Goal: Ask a question

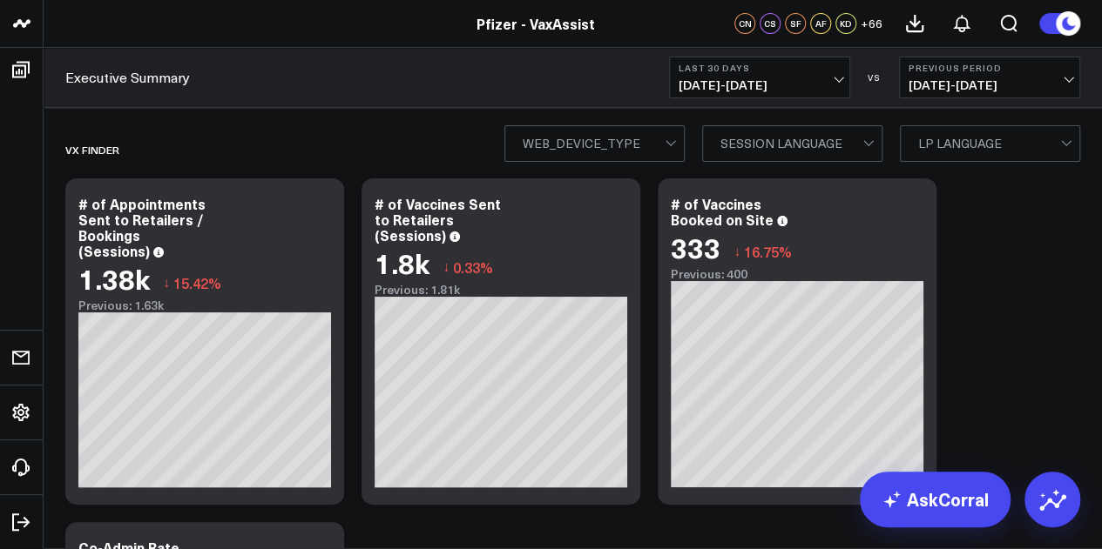
click at [763, 91] on span "[DATE] - [DATE]" at bounding box center [759, 85] width 162 height 14
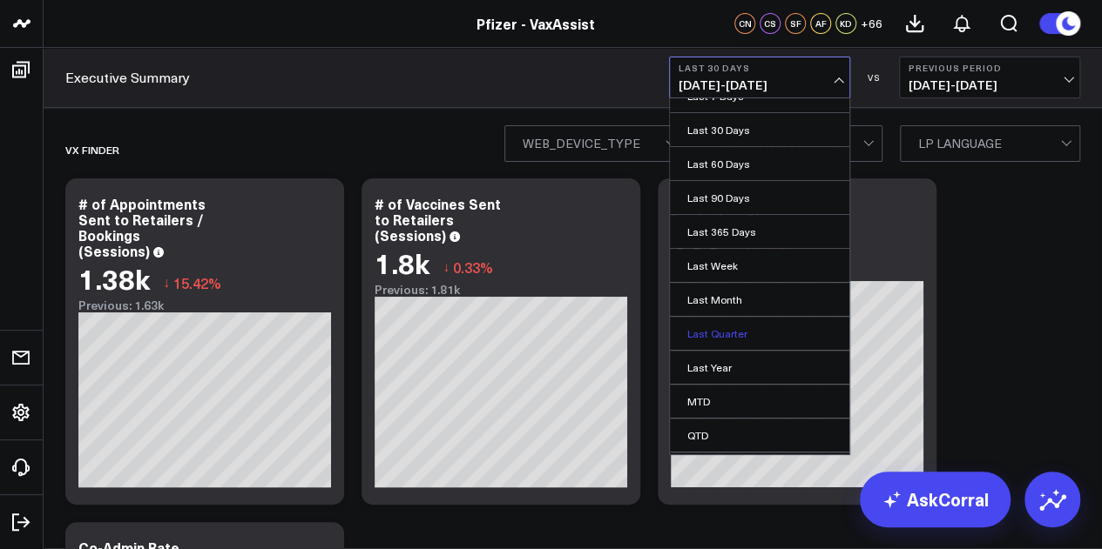
scroll to position [113, 0]
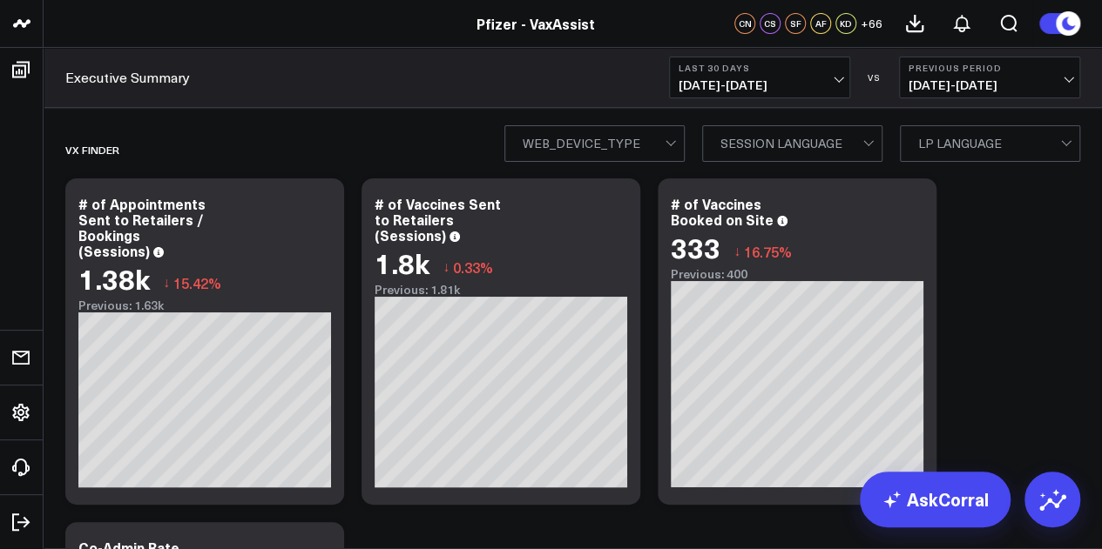
click at [535, 80] on div "Executive Summary Last 30 Days 07/20/25 - 08/18/25 VS Previous Period 06/20/25 …" at bounding box center [573, 78] width 1058 height 60
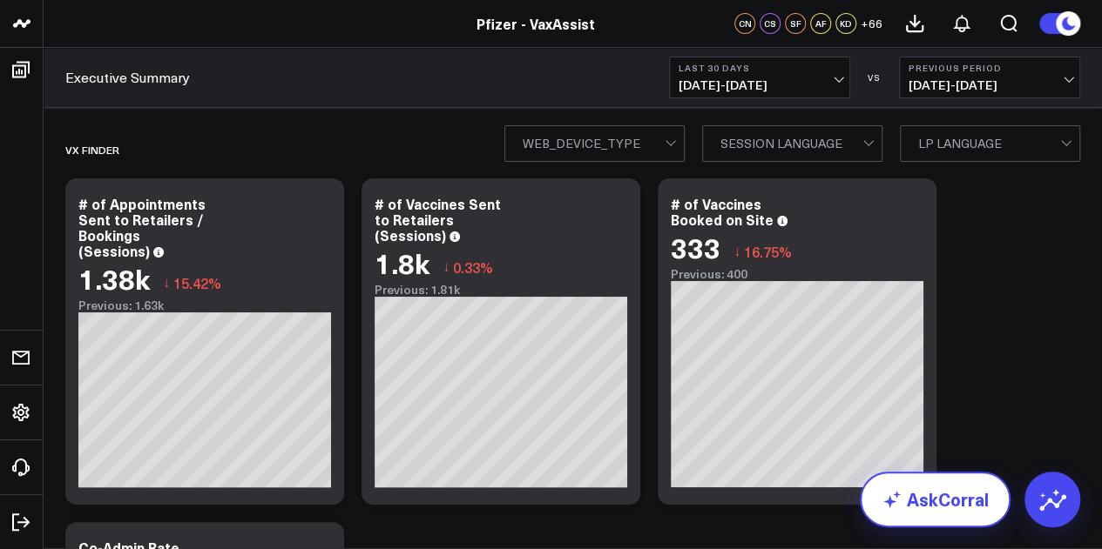
click at [968, 516] on link "AskCorral" at bounding box center [934, 500] width 151 height 56
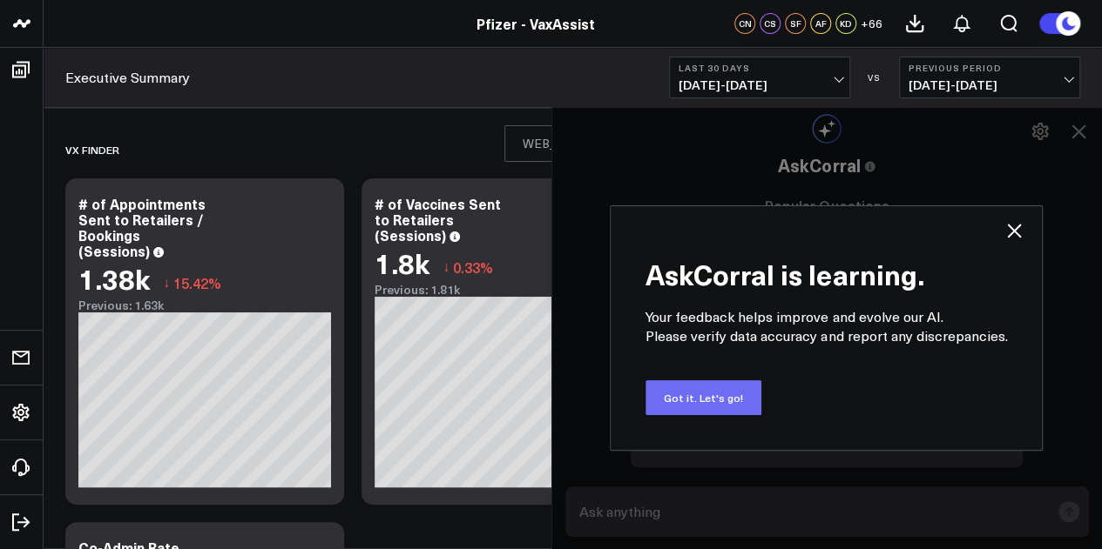
click at [731, 390] on button "Got it. Let's go!" at bounding box center [703, 398] width 116 height 35
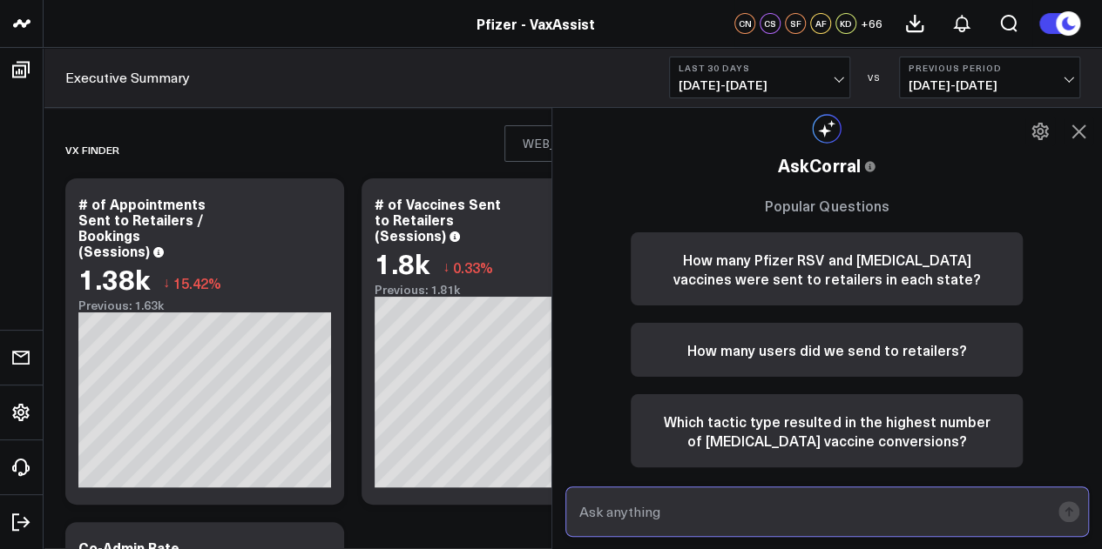
click at [683, 496] on input "text" at bounding box center [812, 511] width 475 height 31
type input "where can I pull creative level performance?"
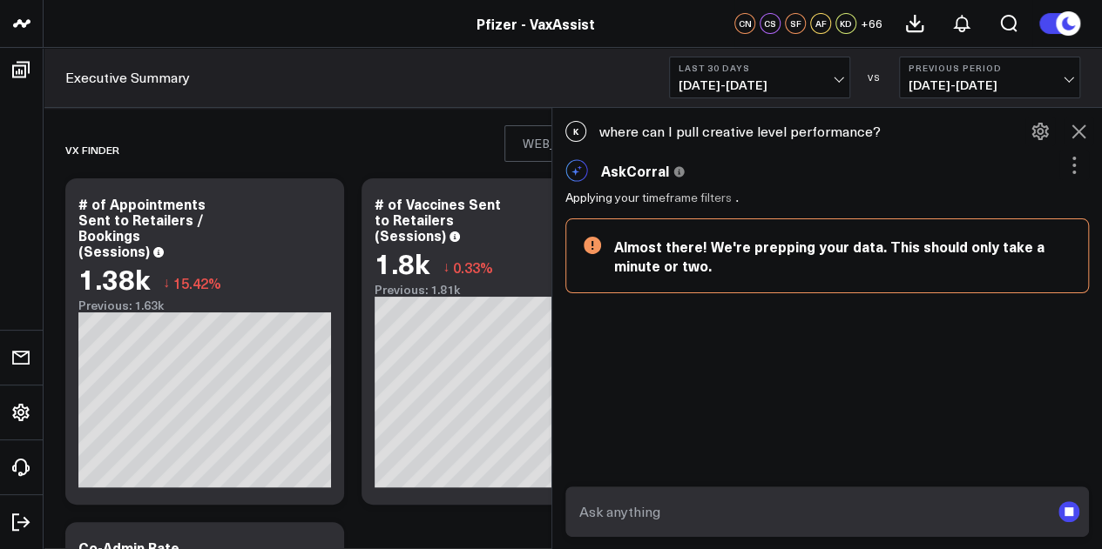
click at [1088, 408] on div "K where can I pull creative level performance? AskCorral This feature is experi…" at bounding box center [827, 329] width 550 height 442
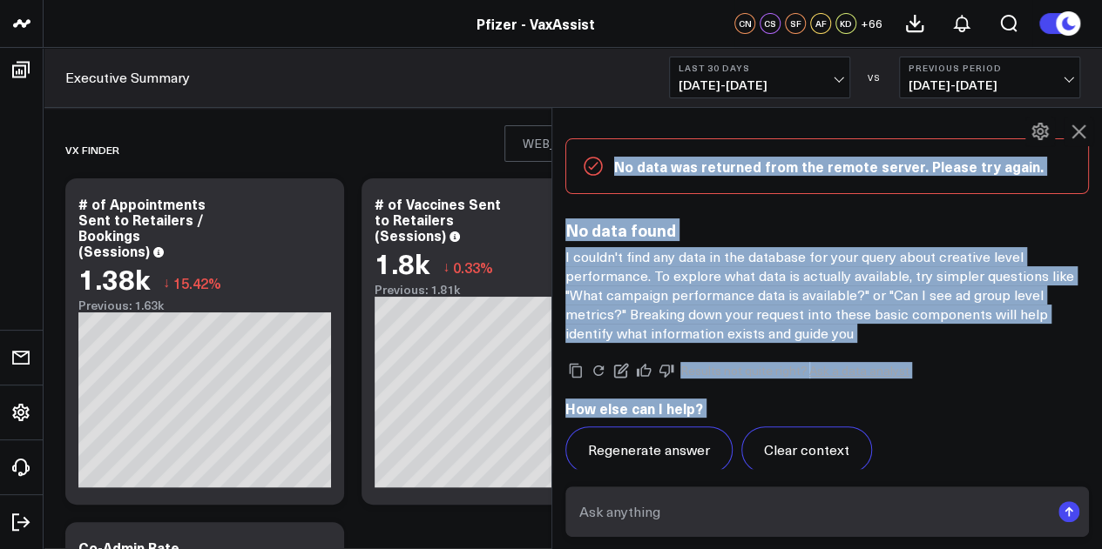
click at [1081, 328] on div "AskCorral This feature is experimental, yet powerful. Always check your answers…" at bounding box center [827, 281] width 550 height 419
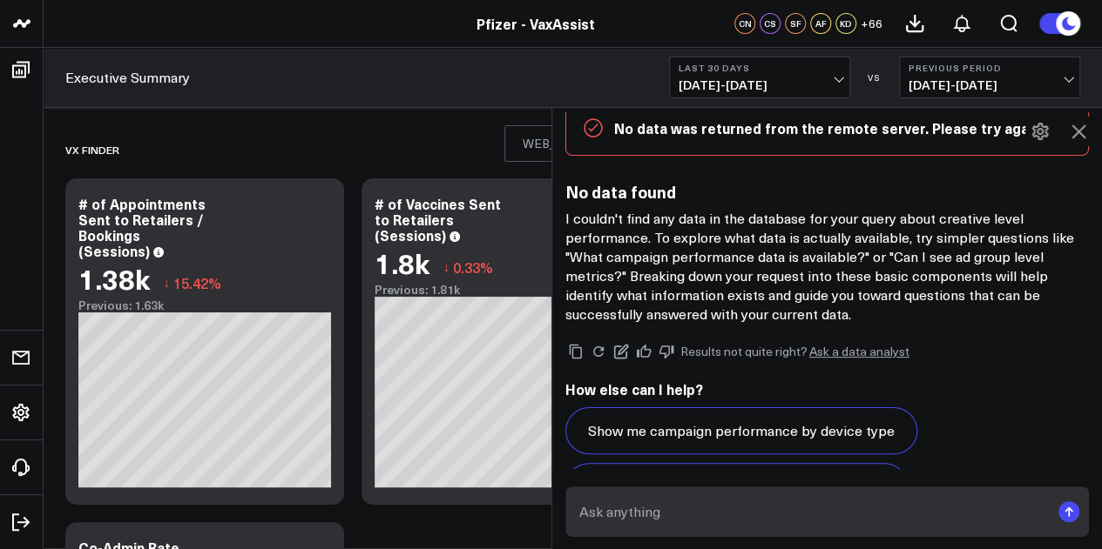
scroll to position [227, 0]
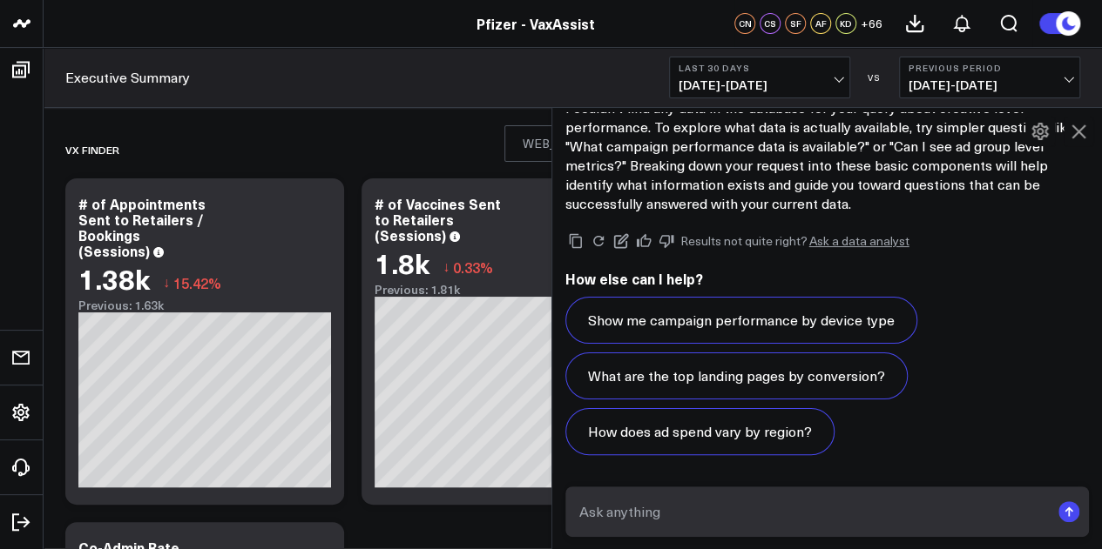
click at [1084, 129] on icon at bounding box center [1078, 131] width 21 height 21
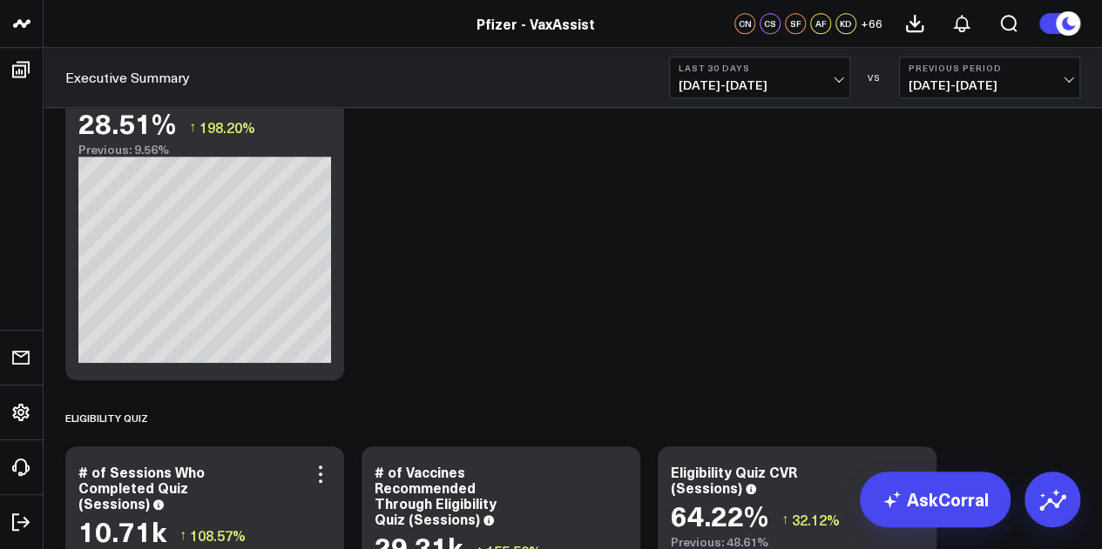
scroll to position [0, 0]
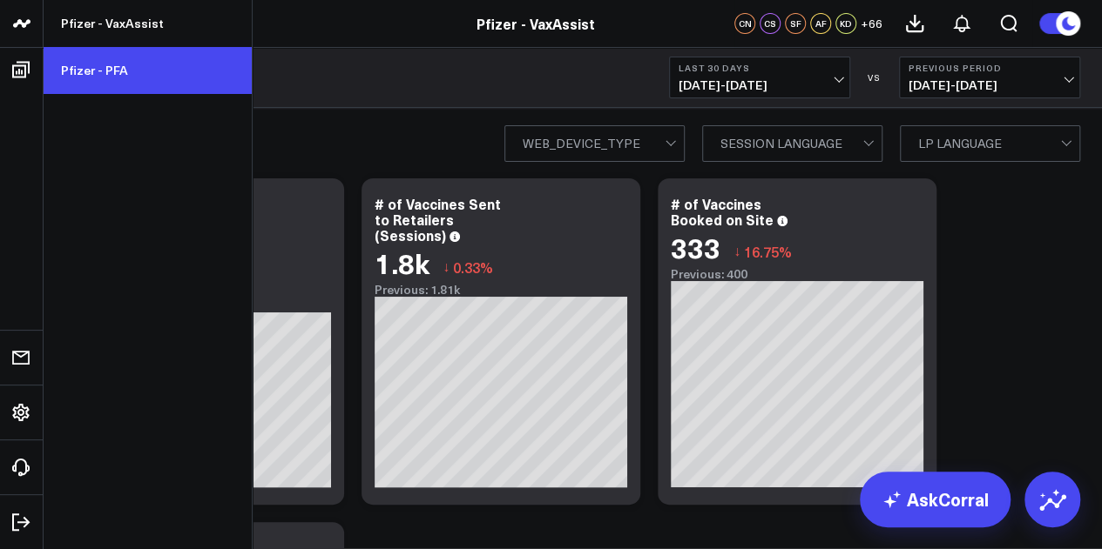
click at [144, 69] on link "Pfizer - PFA" at bounding box center [148, 70] width 208 height 47
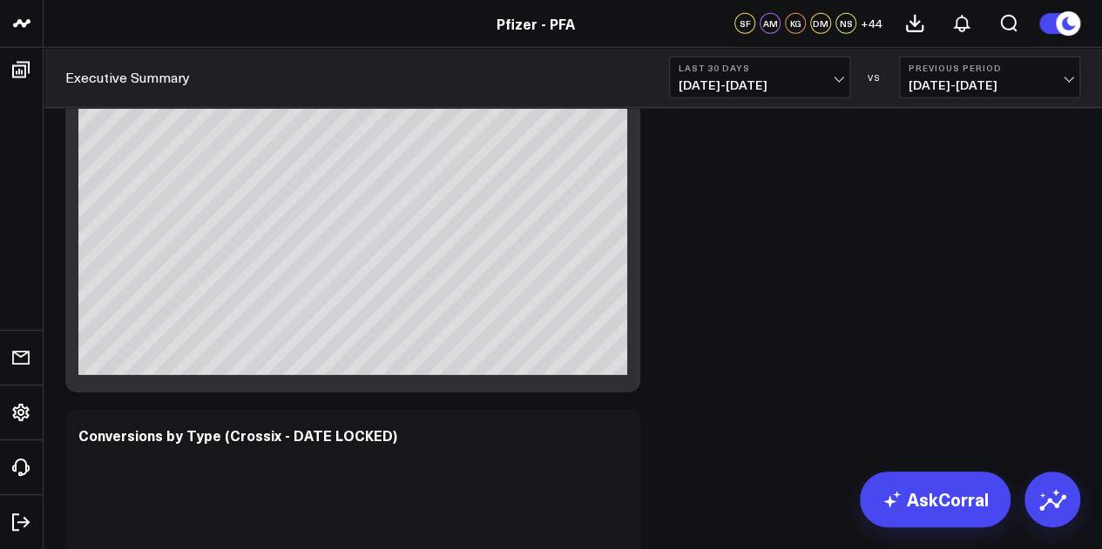
scroll to position [6146, 0]
